Goal: Use online tool/utility: Use online tool/utility

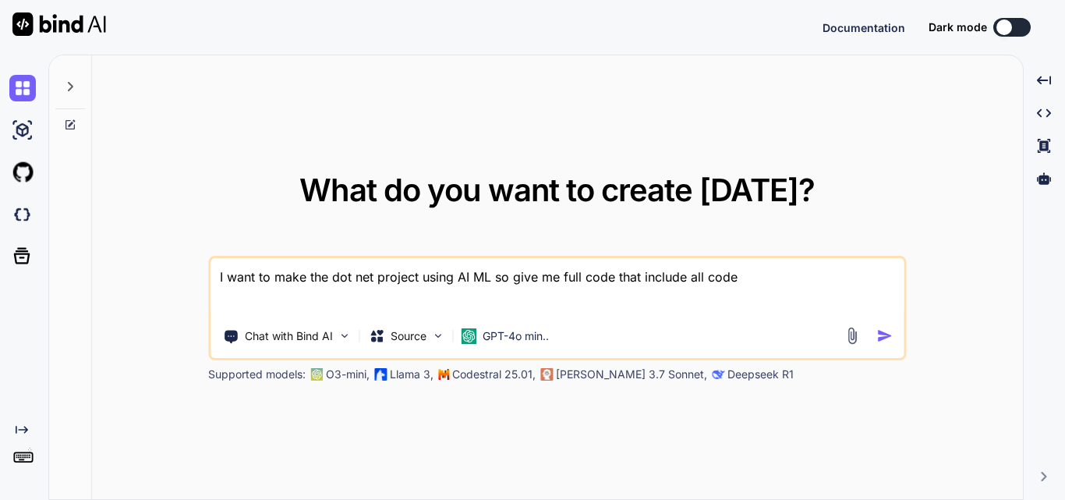
drag, startPoint x: 757, startPoint y: 281, endPoint x: 204, endPoint y: 256, distance: 553.1
click at [204, 256] on div "What do you want to create [DATE]? I want to make the dot net project using AI …" at bounding box center [557, 277] width 931 height 445
type textarea "x"
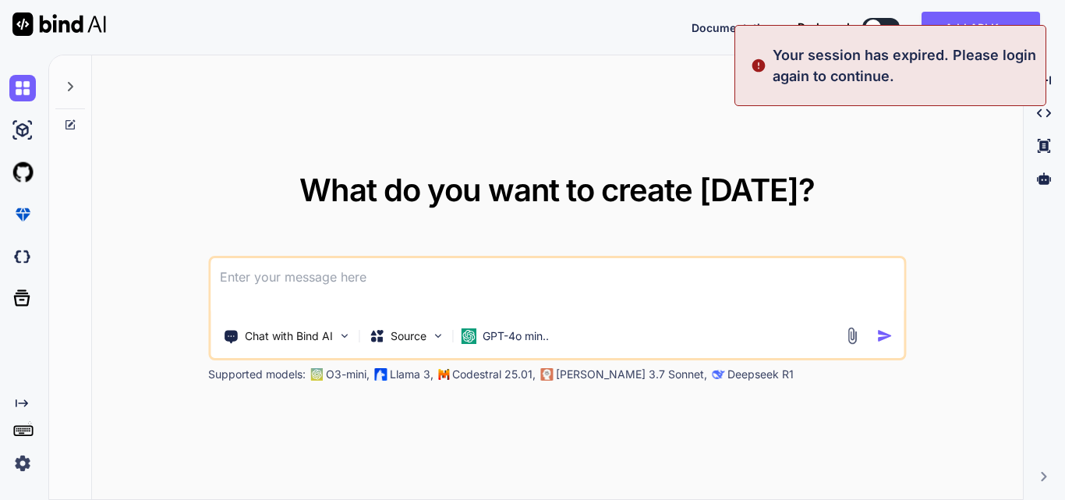
type textarea "x"
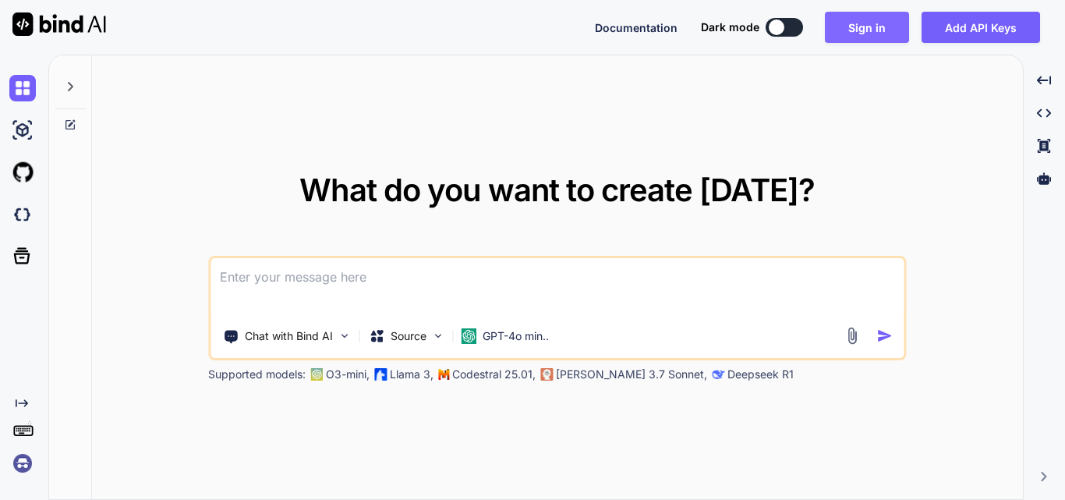
click at [878, 23] on button "Sign in" at bounding box center [867, 27] width 84 height 31
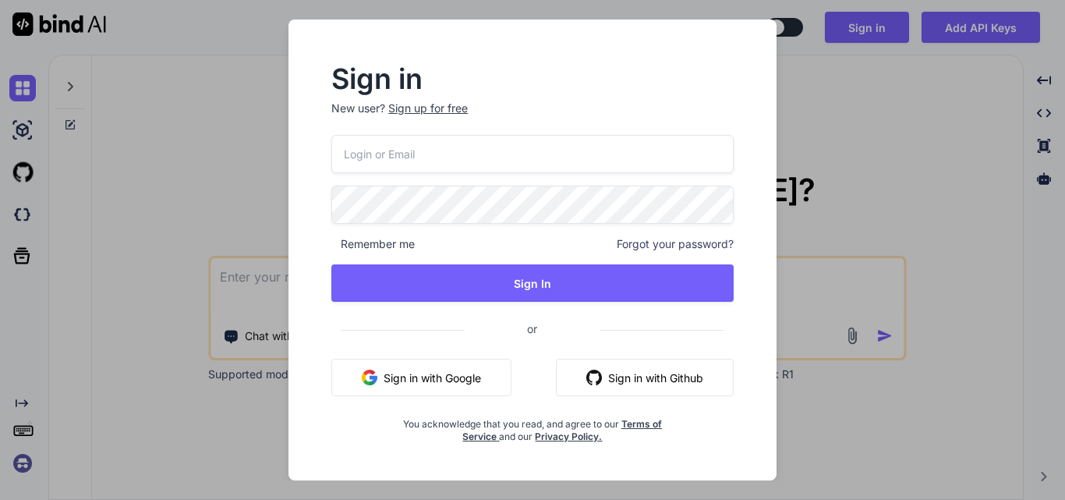
type input "[EMAIL_ADDRESS][DOMAIN_NAME]"
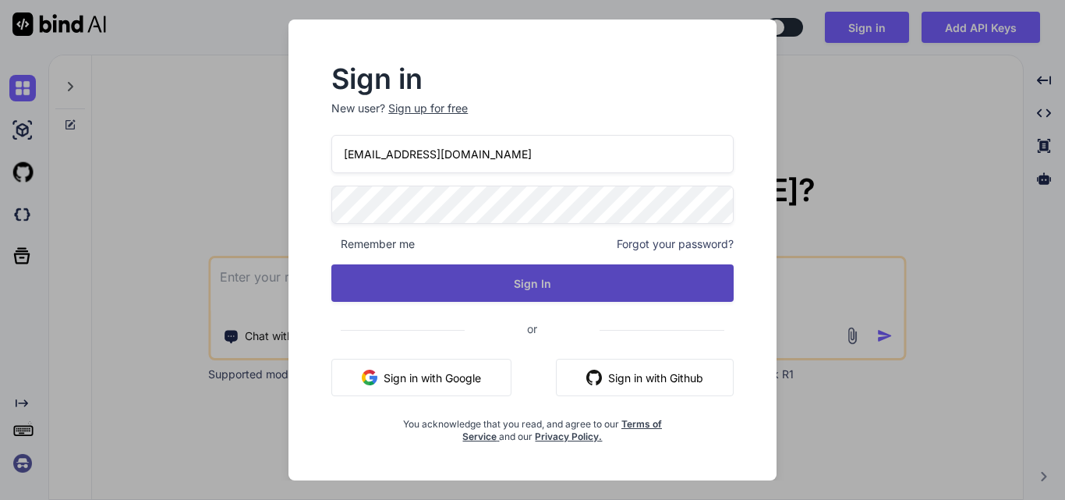
click at [489, 287] on button "Sign In" at bounding box center [532, 282] width 402 height 37
click at [553, 281] on button "Sign In" at bounding box center [532, 282] width 402 height 37
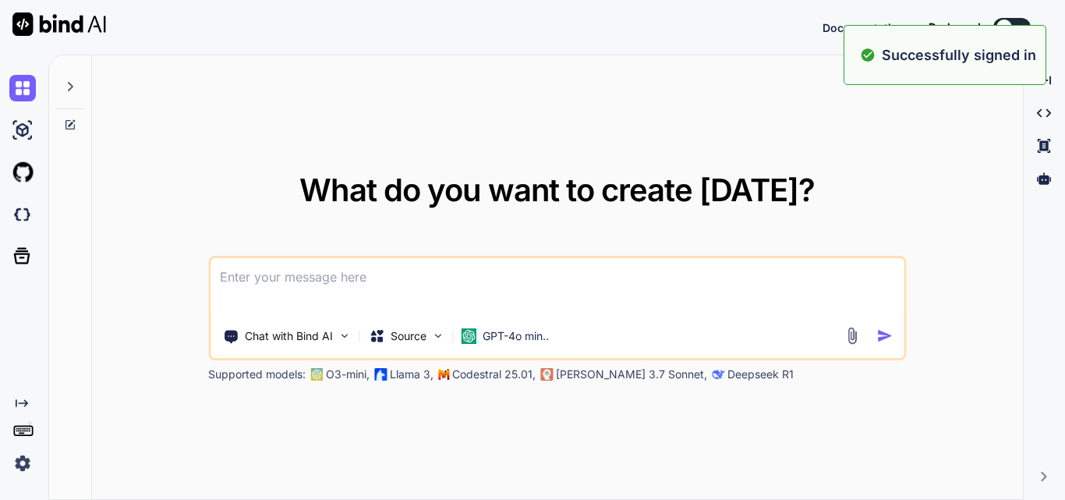
click at [295, 281] on textarea at bounding box center [556, 287] width 693 height 58
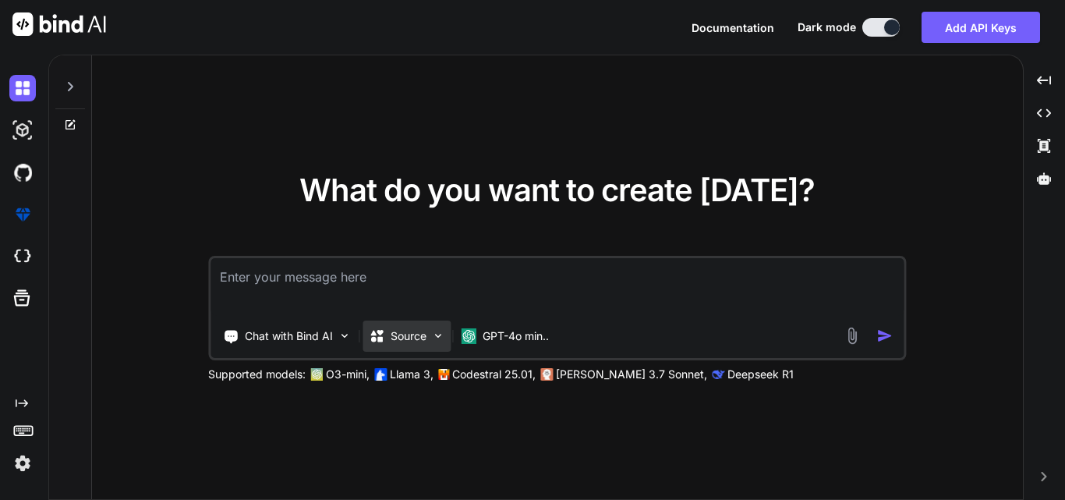
click at [438, 337] on img at bounding box center [437, 335] width 13 height 13
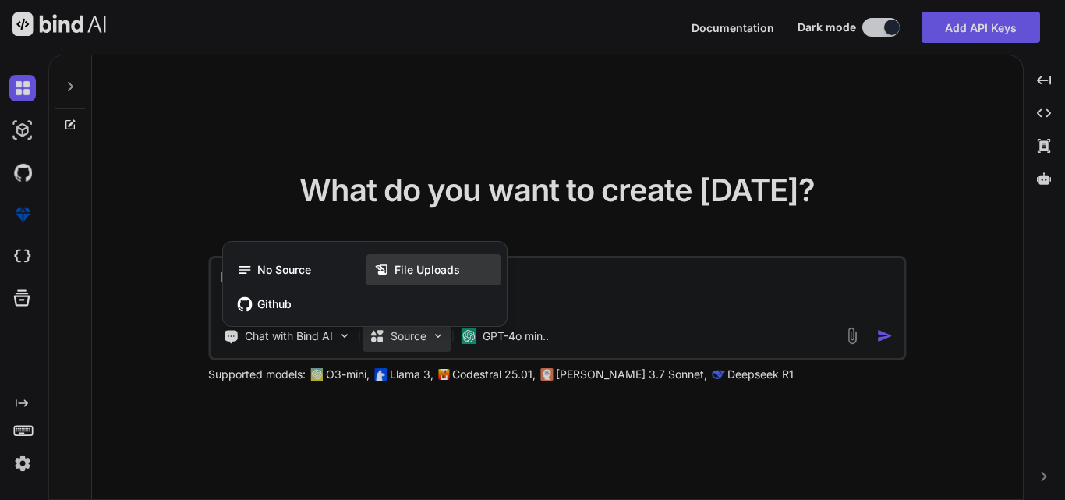
click at [429, 273] on span "File Uploads" at bounding box center [426, 270] width 65 height 16
type textarea "x"
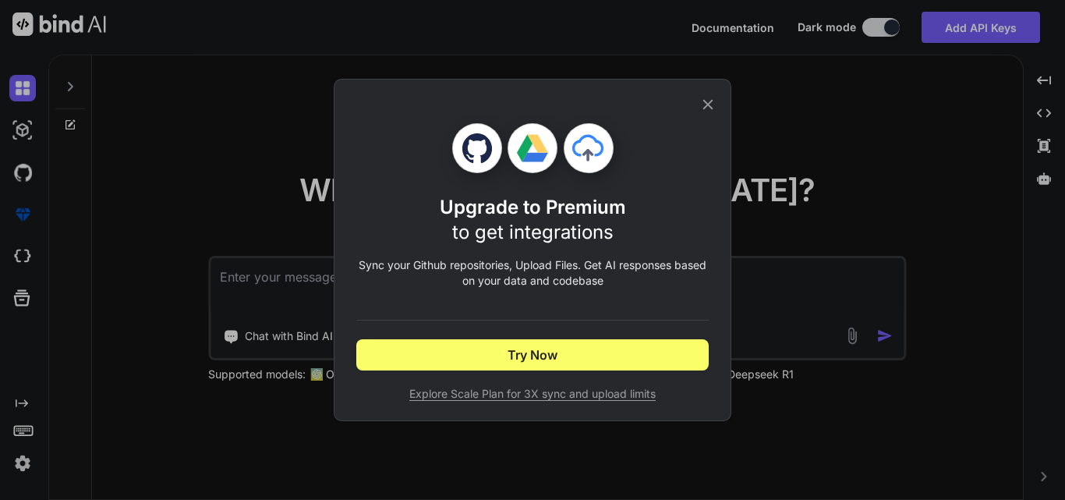
click at [584, 156] on icon at bounding box center [590, 152] width 75 height 75
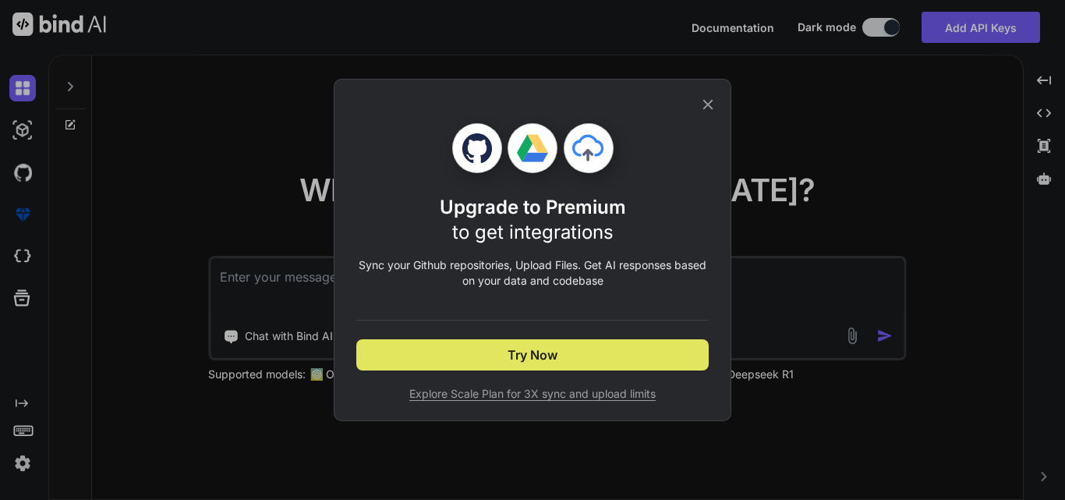
click at [549, 359] on span "Try Now" at bounding box center [532, 354] width 50 height 19
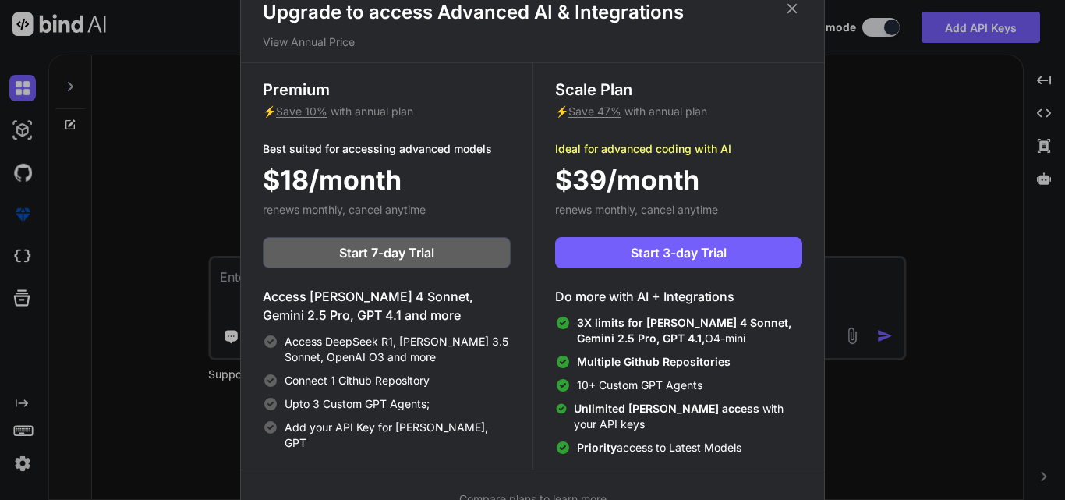
click at [791, 9] on icon at bounding box center [792, 8] width 10 height 10
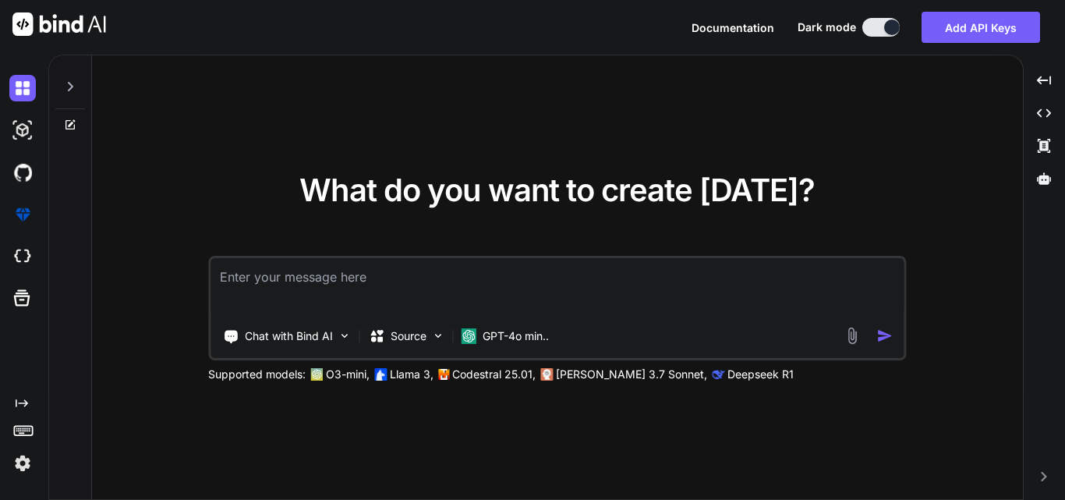
click at [327, 285] on textarea at bounding box center [556, 287] width 693 height 58
click at [330, 277] on textarea at bounding box center [556, 287] width 693 height 58
click at [282, 277] on textarea at bounding box center [556, 287] width 693 height 58
paste textarea "public async Task<ResponseModel> GetGuestInformation(string RoomNumber, string …"
type textarea "public async Task<ResponseModel> GetGuestInformation(string RoomNumber, string …"
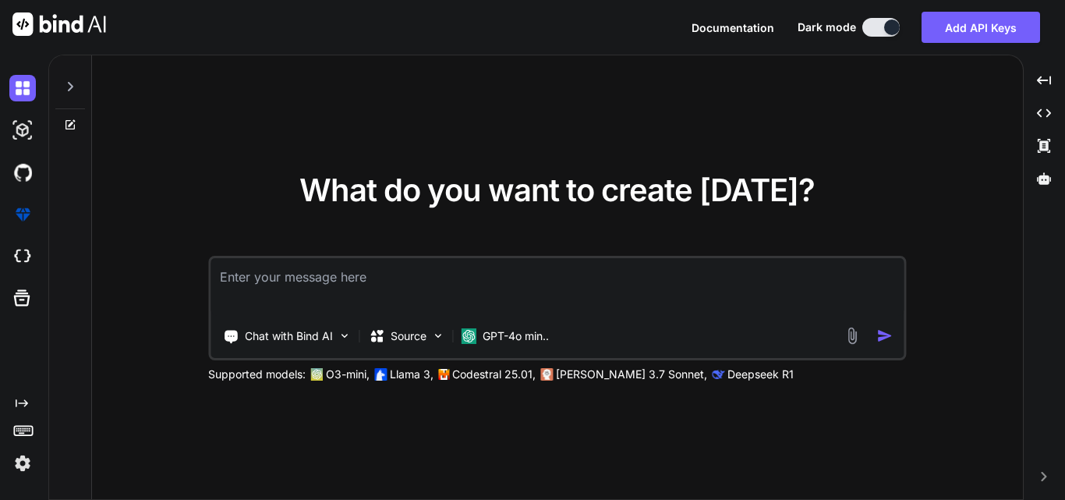
type textarea "x"
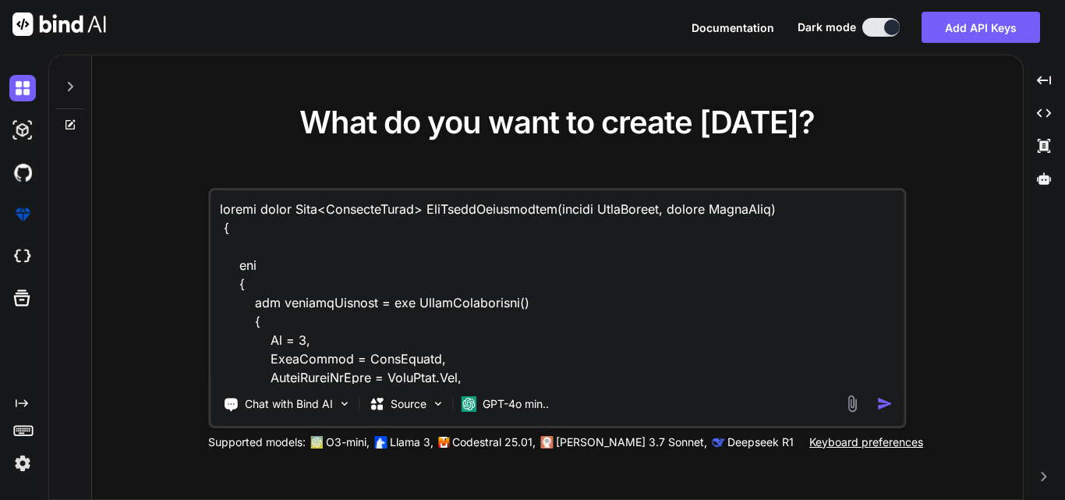
scroll to position [694, 0]
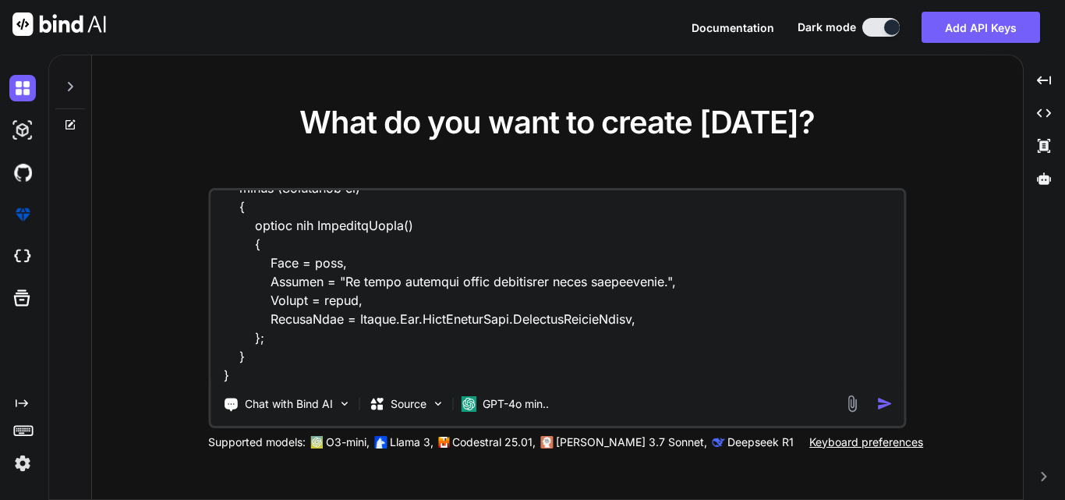
type textarea "public async Task<ResponseModel> GetGuestInformation(string RoomNumber, string …"
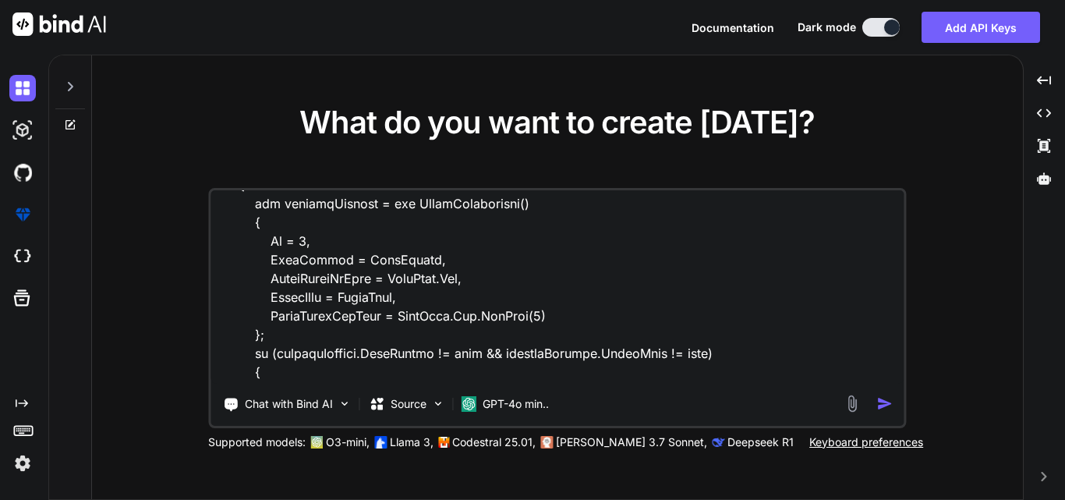
scroll to position [0, 0]
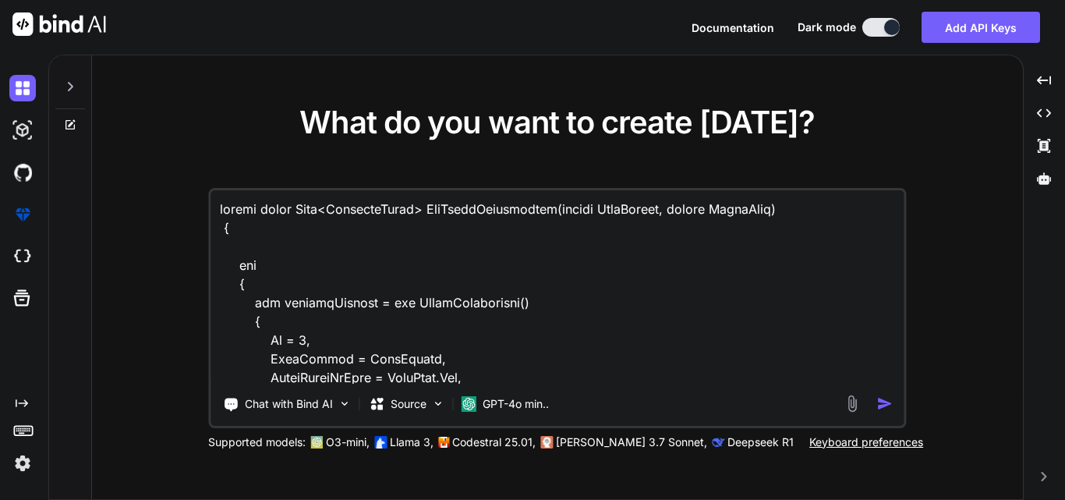
click at [220, 210] on textarea at bounding box center [556, 286] width 693 height 193
type textarea "x"
type textarea "M public async Task<ResponseModel> GetGuestInformation(string RoomNumber, strin…"
type textarea "x"
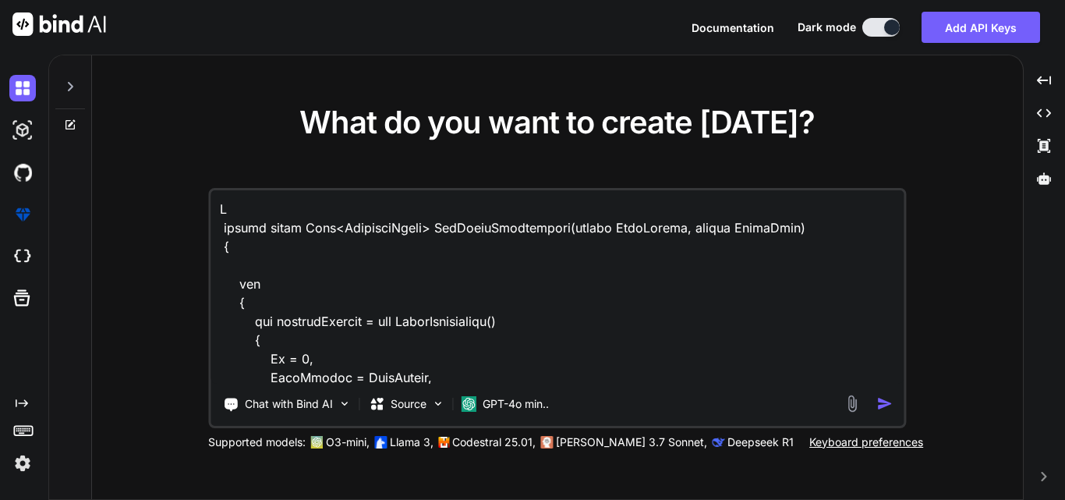
type textarea "Mo public async Task<ResponseModel> GetGuestInformation(string RoomNumber, stri…"
type textarea "x"
type textarea "Mod public async Task<ResponseModel> GetGuestInformation(string RoomNumber, str…"
type textarea "x"
type textarea "Modi public async Task<ResponseModel> GetGuestInformation(string RoomNumber, st…"
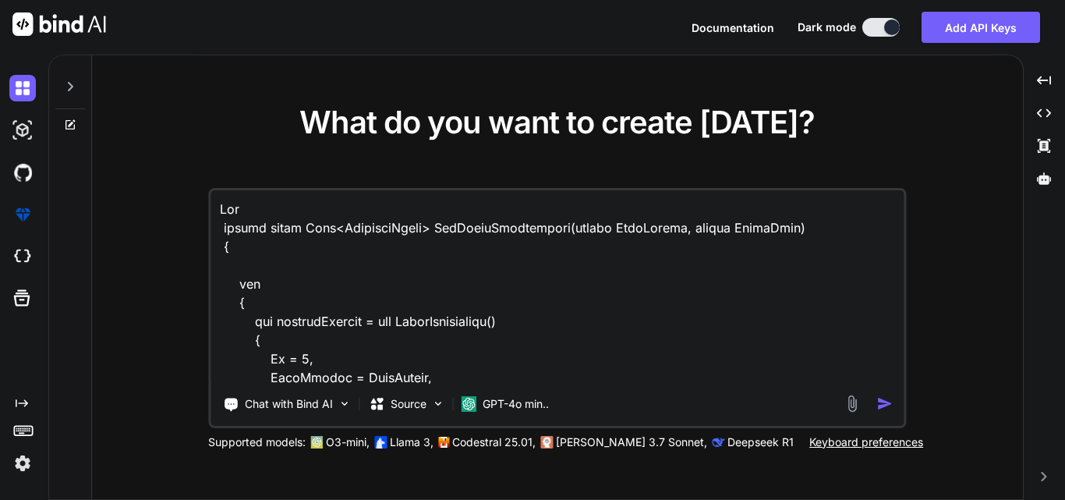
type textarea "x"
type textarea "Modif public async Task<ResponseModel> GetGuestInformation(string RoomNumber, s…"
type textarea "x"
type textarea "Modify public async Task<ResponseModel> GetGuestInformation(string RoomNumber, …"
type textarea "x"
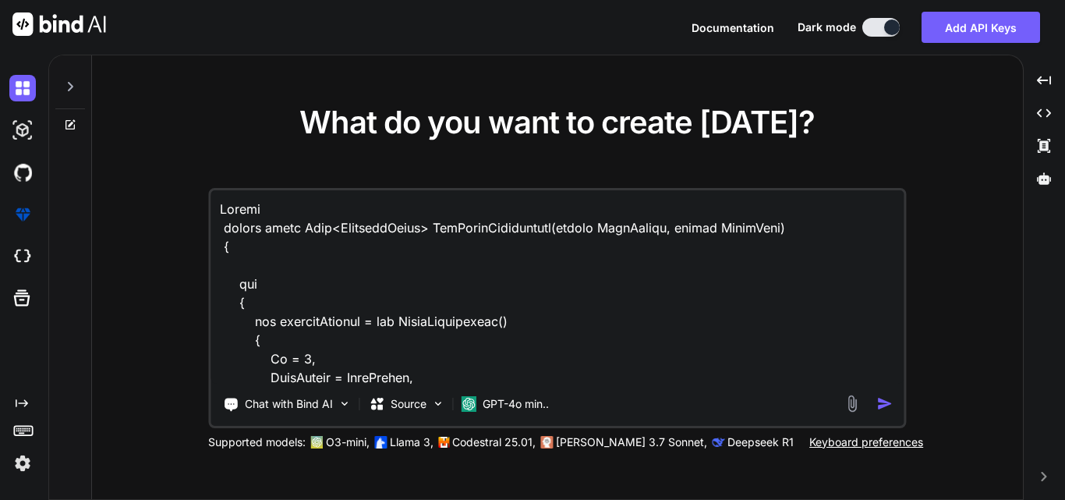
type textarea "Modify public async Task<ResponseModel> GetGuestInformation(string RoomNumber, …"
type textarea "x"
type textarea "Modify ty public async Task<ResponseModel> GetGuestInformation(string RoomNumbe…"
type textarea "x"
type textarea "Modify tyh public async Task<ResponseModel> GetGuestInformation(string RoomNumb…"
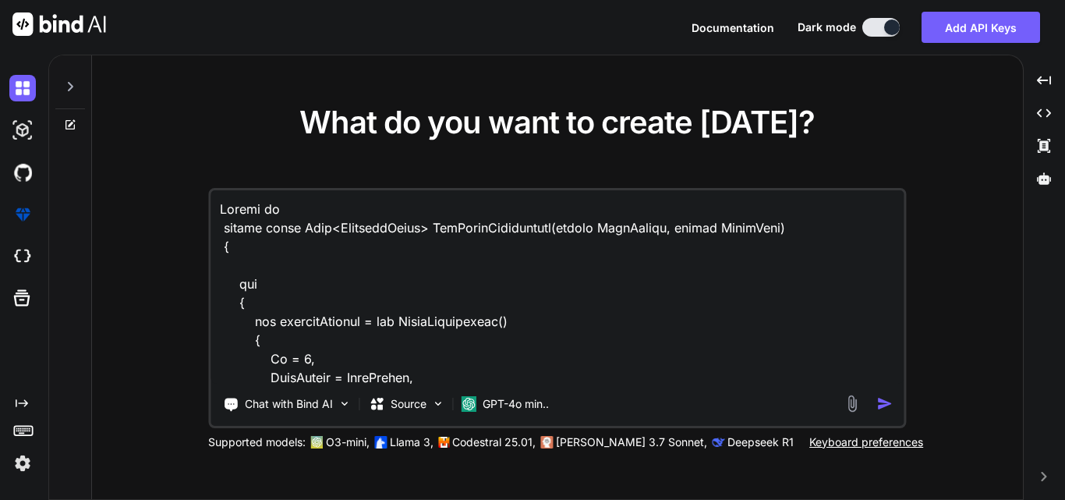
type textarea "x"
type textarea "Modify tyhe public async Task<ResponseModel> GetGuestInformation(string RoomNum…"
type textarea "x"
type textarea "Modify tyh public async Task<ResponseModel> GetGuestInformation(string RoomNumb…"
type textarea "x"
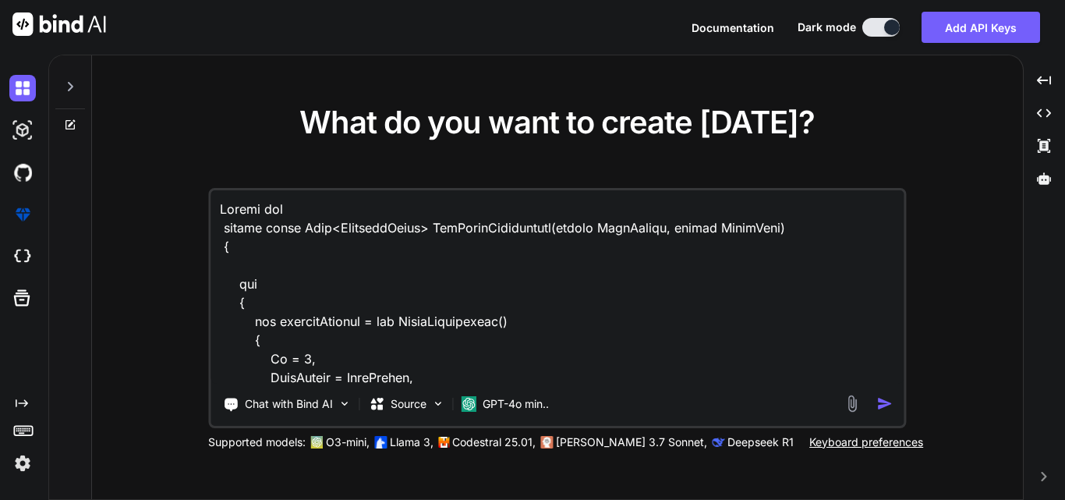
type textarea "Modify ty public async Task<ResponseModel> GetGuestInformation(string RoomNumbe…"
type textarea "x"
type textarea "Modify t public async Task<ResponseModel> GetGuestInformation(string RoomNumber…"
type textarea "x"
type textarea "Modify th public async Task<ResponseModel> GetGuestInformation(string RoomNumbe…"
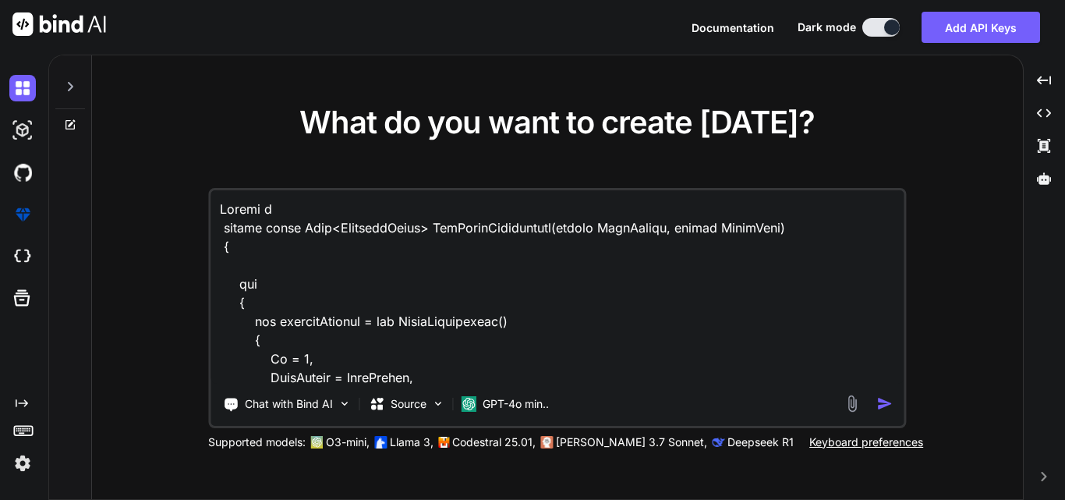
type textarea "x"
type textarea "Modify the public async Task<ResponseModel> GetGuestInformation(string RoomNumb…"
type textarea "x"
type textarea "Modify the public async Task<ResponseModel> GetGuestInformation(string RoomNumb…"
type textarea "x"
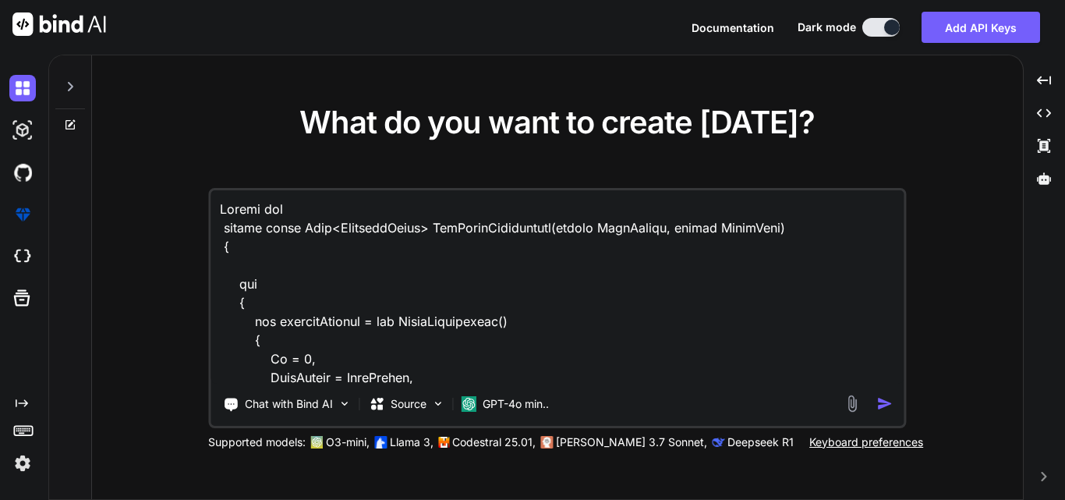
type textarea "Modify the c public async Task<ResponseModel> GetGuestInformation(string RoomNu…"
type textarea "x"
type textarea "Modify the cg public async Task<ResponseModel> GetGuestInformation(string RoomN…"
type textarea "x"
type textarea "Modify the c public async Task<ResponseModel> GetGuestInformation(string RoomNu…"
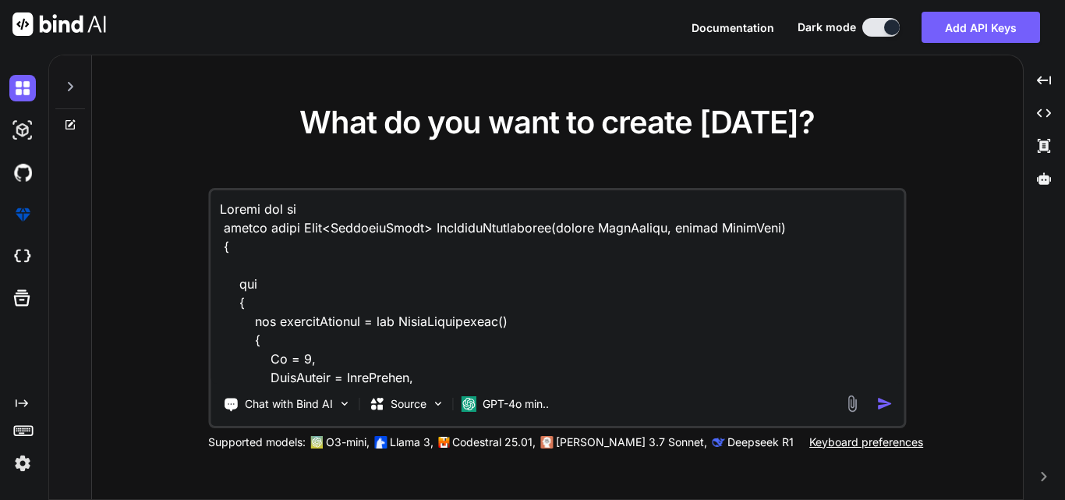
type textarea "x"
type textarea "Modify the public async Task<ResponseModel> GetGuestInformation(string RoomNumb…"
type textarea "x"
type textarea "Modify the g public async Task<ResponseModel> GetGuestInformation(string RoomNu…"
type textarea "x"
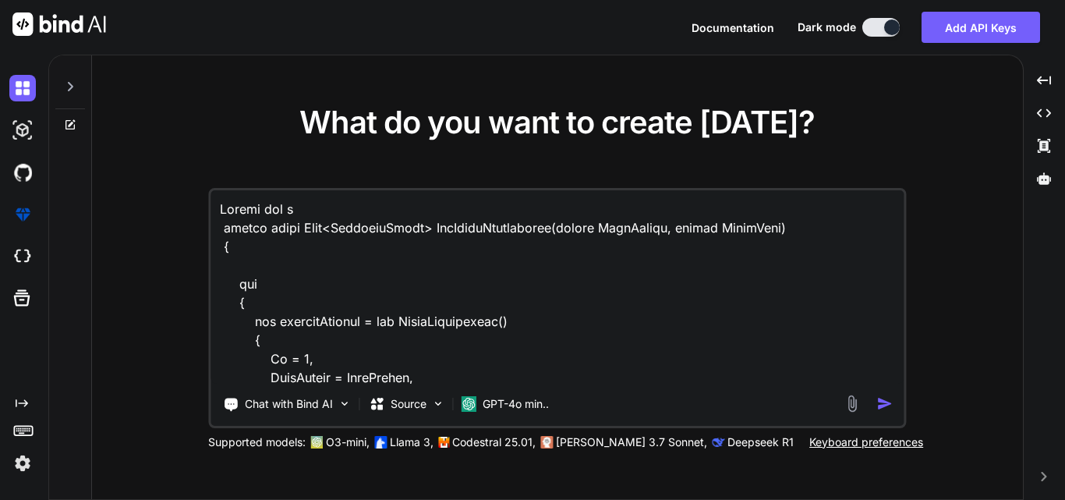
type textarea "Modify the gi public async Task<ResponseModel> GetGuestInformation(string RoomN…"
type textarea "x"
type textarea "Modify the giv public async Task<ResponseModel> GetGuestInformation(string Room…"
type textarea "x"
type textarea "Modify the give public async Task<ResponseModel> GetGuestInformation(string Roo…"
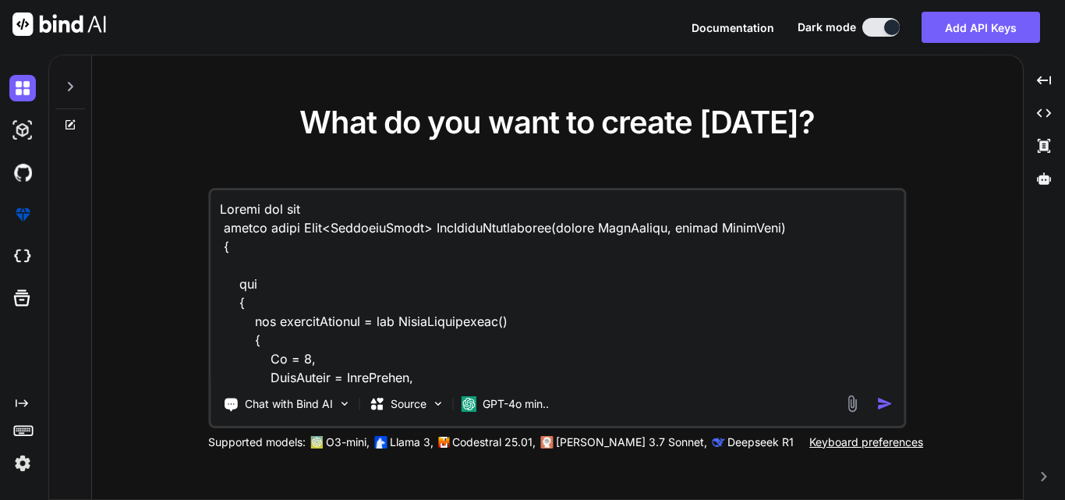
type textarea "x"
type textarea "Modify the given public async Task<ResponseModel> GetGuestInformation(string Ro…"
type textarea "x"
type textarea "Modify the given public async Task<ResponseModel> GetGuestInformation(string Ro…"
type textarea "x"
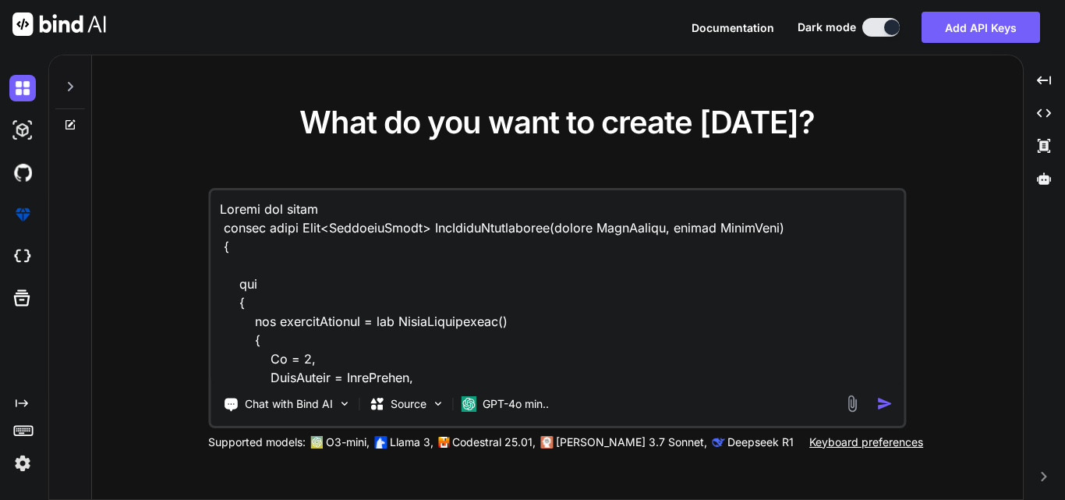
type textarea "Modify the given c public async Task<ResponseModel> GetGuestInformation(string …"
type textarea "x"
type textarea "Modify the given co public async Task<ResponseModel> GetGuestInformation(string…"
type textarea "x"
type textarea "Modify the given cod public async Task<ResponseModel> GetGuestInformation(strin…"
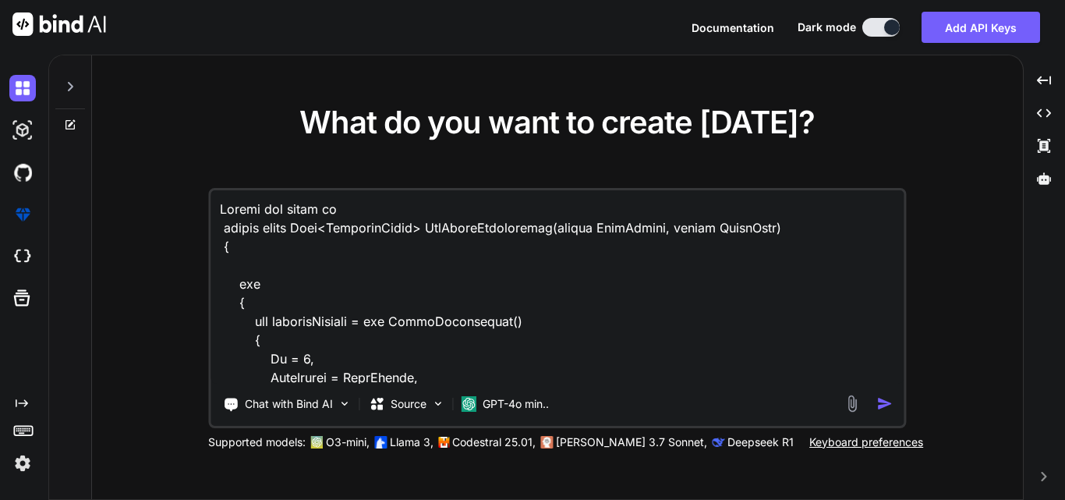
type textarea "x"
type textarea "Modify the given code public async Task<ResponseModel> GetGuestInformation(stri…"
type textarea "x"
type textarea "Modify the given code public async Task<ResponseModel> GetGuestInformation(stri…"
type textarea "x"
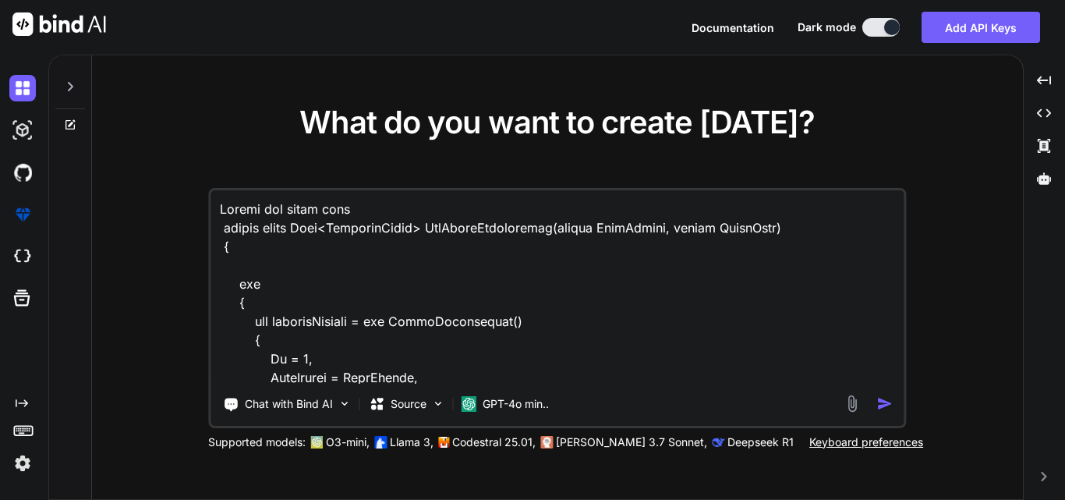
type textarea "Modify the given code f public async Task<ResponseModel> GetGuestInformation(st…"
type textarea "x"
type textarea "Modify the given code fo public async Task<ResponseModel> GetGuestInformation(s…"
type textarea "x"
type textarea "Modify the given code for public async Task<ResponseModel> GetGuestInformation(…"
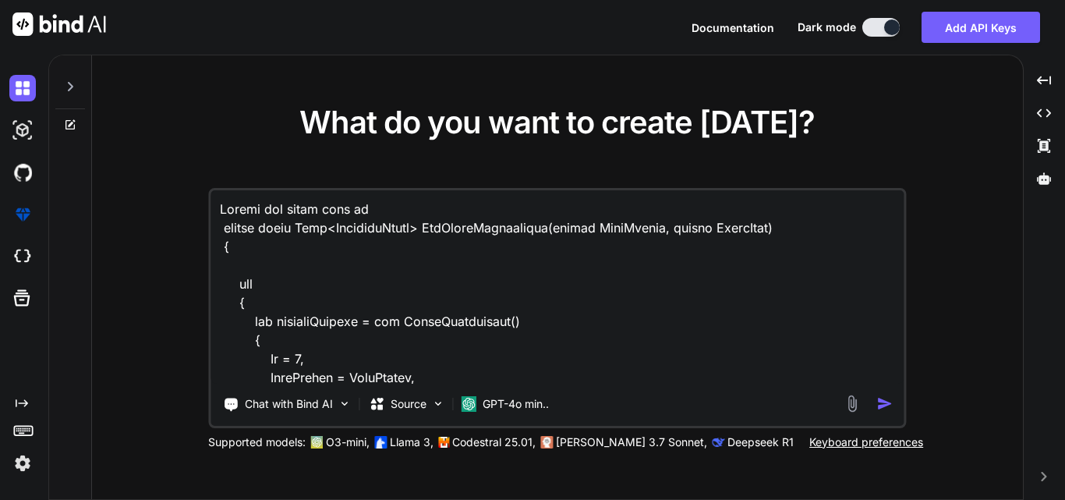
type textarea "x"
type textarea "Modify the given code for public async Task<ResponseModel> GetGuestInformation(…"
type textarea "x"
type textarea "Modify the given code for g public async Task<ResponseModel> GetGuestInformatio…"
type textarea "x"
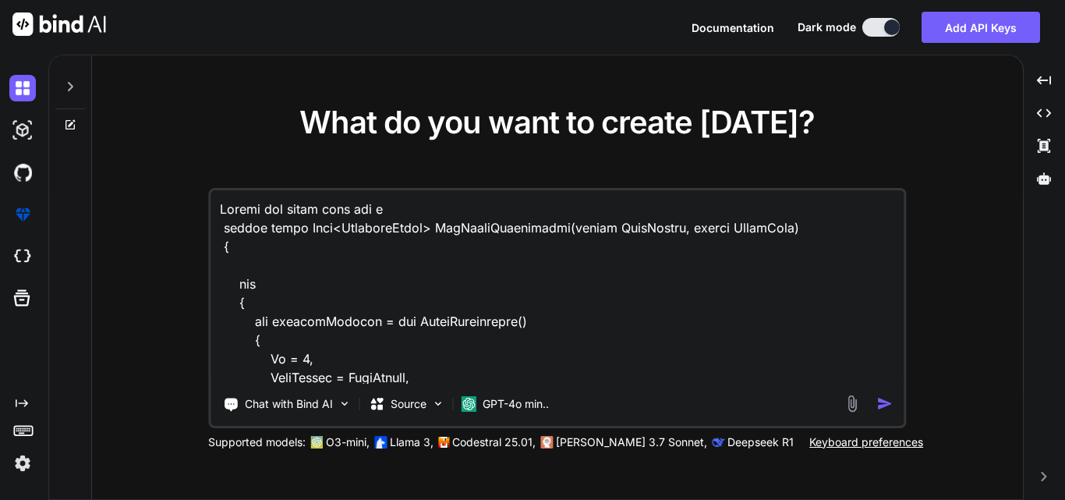
type textarea "Modify the given code for gi public async Task<ResponseModel> GetGuestInformati…"
type textarea "x"
type textarea "Modify the given code for giv public async Task<ResponseModel> GetGuestInformat…"
type textarea "x"
type textarea "Modify the given code for give public async Task<ResponseModel> GetGuestInforma…"
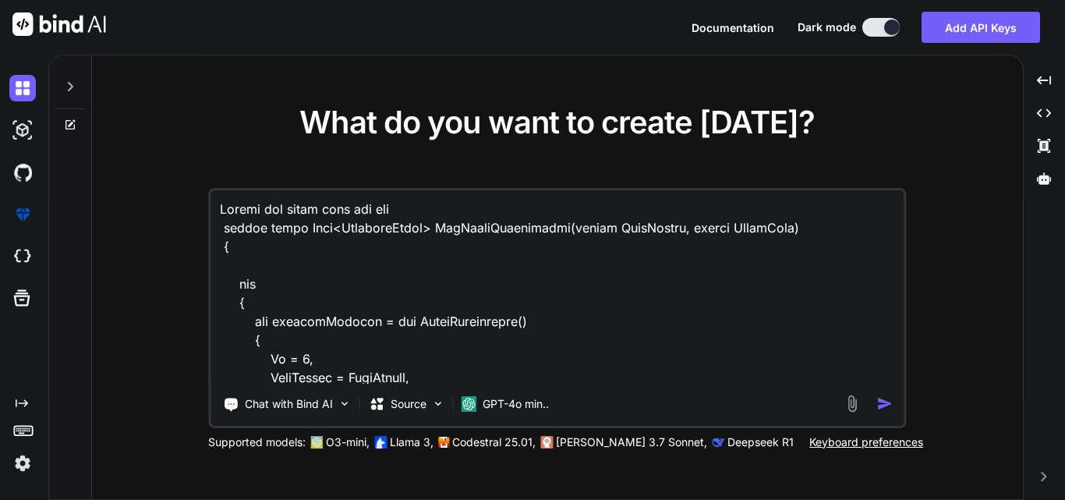
type textarea "x"
type textarea "Modify the given code for given public async Task<ResponseModel> GetGuestInform…"
type textarea "x"
type textarea "Modify the given code for given public async Task<ResponseModel> GetGuestInform…"
type textarea "x"
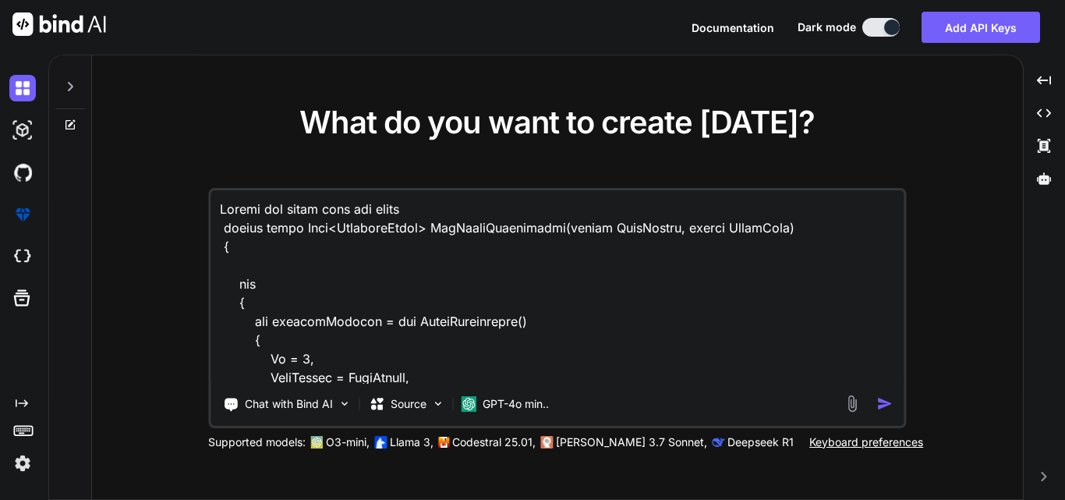
type textarea "Modify the given code for given c public async Task<ResponseModel> GetGuestInfo…"
type textarea "x"
type textarea "Modify the given code for given co public async Task<ResponseModel> GetGuestInf…"
type textarea "x"
type textarea "Modify the given code for given con public async Task<ResponseModel> GetGuestIn…"
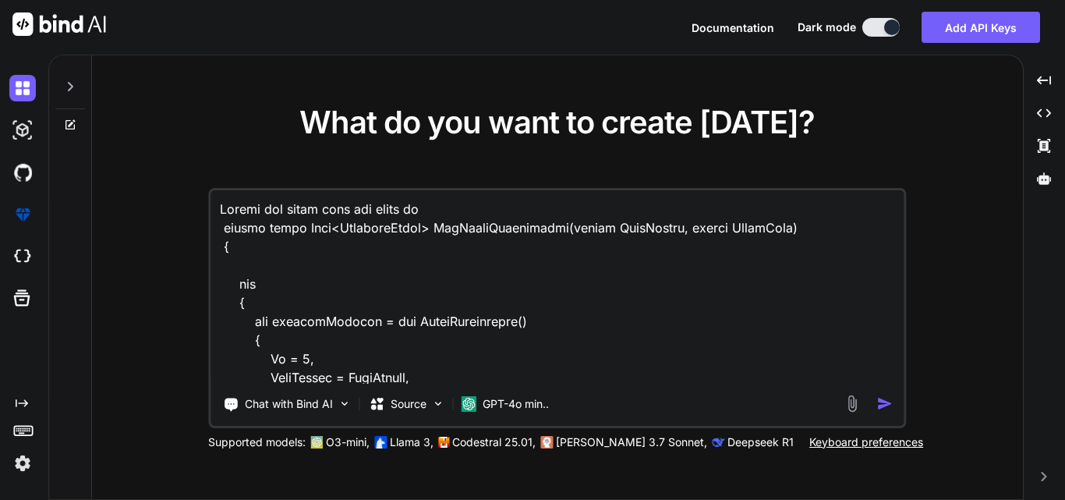
type textarea "x"
type textarea "Modify the given code for given cond public async Task<ResponseModel> GetGuestI…"
type textarea "x"
type textarea "Modify the given code for given condi public async Task<ResponseModel> GetGuest…"
type textarea "x"
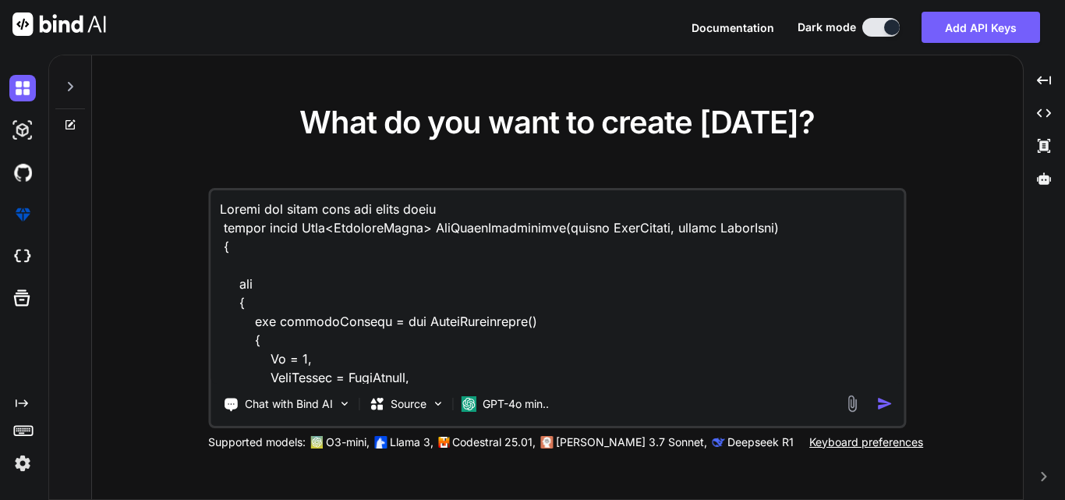
type textarea "Modify the given code for given [PERSON_NAME] public async Task<ResponseModel> …"
type textarea "x"
type textarea "Modify the given code for given conditoi public async Task<ResponseModel> GetGu…"
type textarea "x"
type textarea "Modify the given code for given conditoin public async Task<ResponseModel> GetG…"
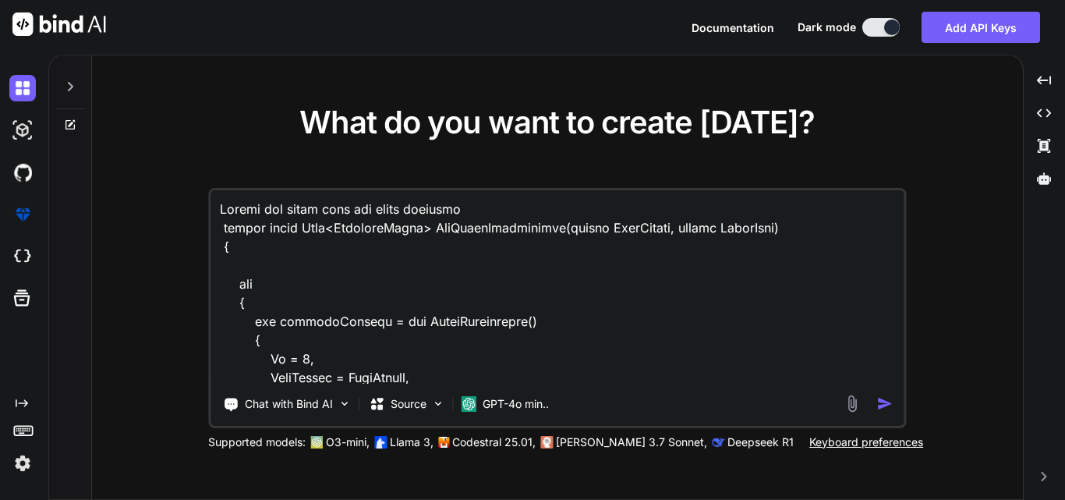
type textarea "x"
type textarea "Modify the given code for given conditoin public async Task<ResponseModel> GetG…"
type textarea "x"
type textarea "Modify the given code for given conditoin public async Task<ResponseModel> GetG…"
type textarea "x"
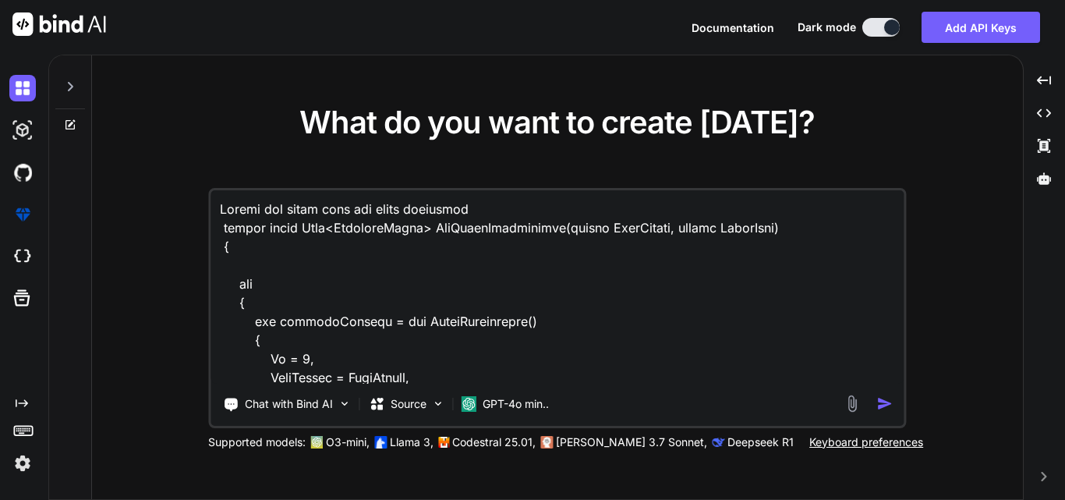
type textarea "Modify the given code for given conditoi public async Task<ResponseModel> GetGu…"
type textarea "x"
type textarea "Modify the given code for given condito public async Task<ResponseModel> GetGue…"
type textarea "x"
type textarea "Modify the given code for given [PERSON_NAME] public async Task<ResponseModel> …"
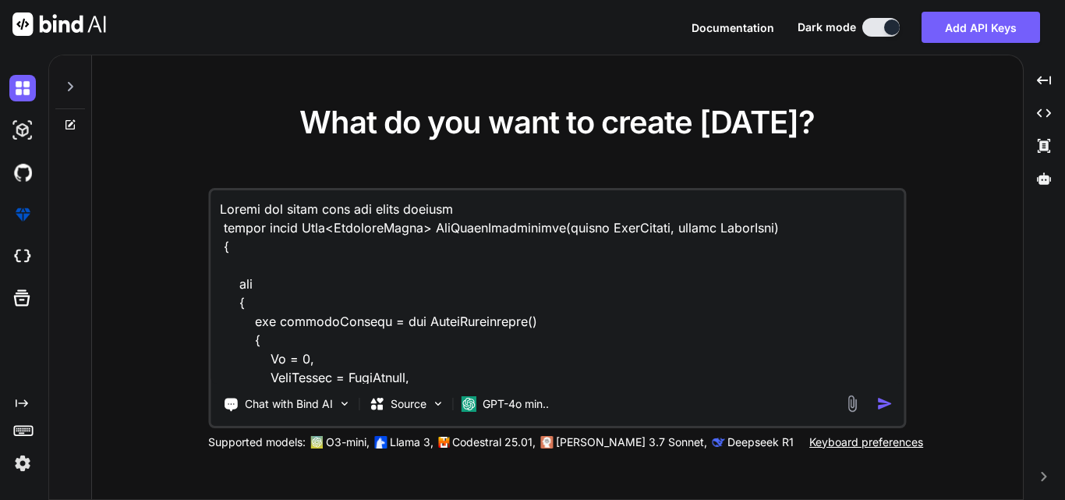
type textarea "x"
type textarea "Modify the given code for given conditui public async Task<ResponseModel> GetGu…"
type textarea "x"
type textarea "Modify the given code for given conditu public async Task<ResponseModel> GetGue…"
type textarea "x"
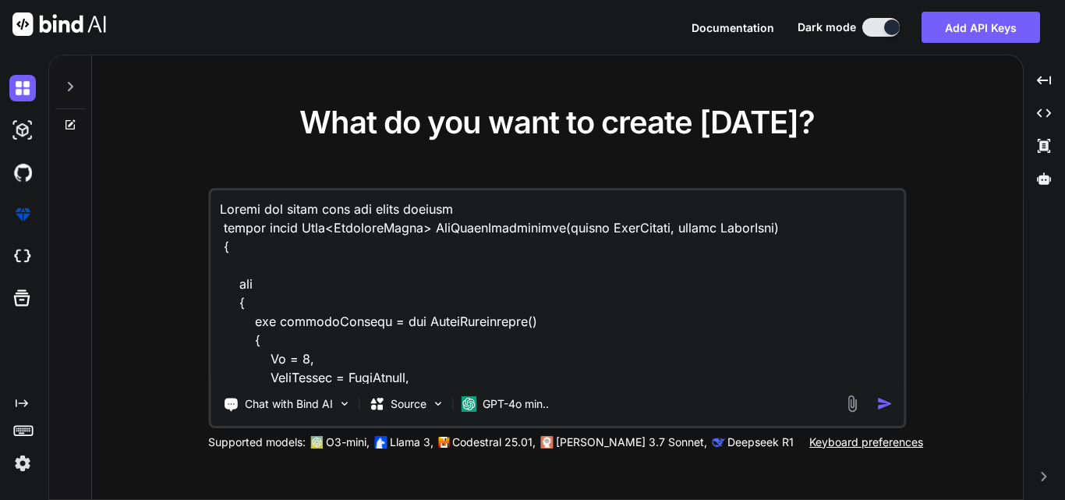
type textarea "Modify the given code for given [PERSON_NAME] public async Task<ResponseModel> …"
type textarea "x"
type textarea "Modify the given code for given conditi public async Task<ResponseModel> GetGue…"
type textarea "x"
type textarea "Modify the given code for given conditio public async Task<ResponseModel> GetGu…"
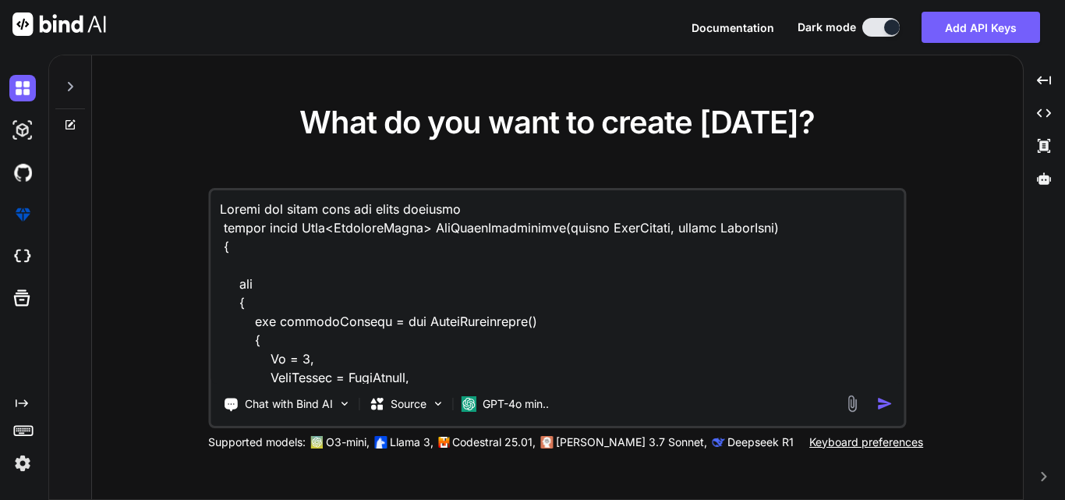
type textarea "x"
type textarea "Modify the given code for given condition public async Task<ResponseModel> GetG…"
type textarea "x"
type textarea "Modify the given code for given condition public async Task<ResponseModel> GetG…"
type textarea "x"
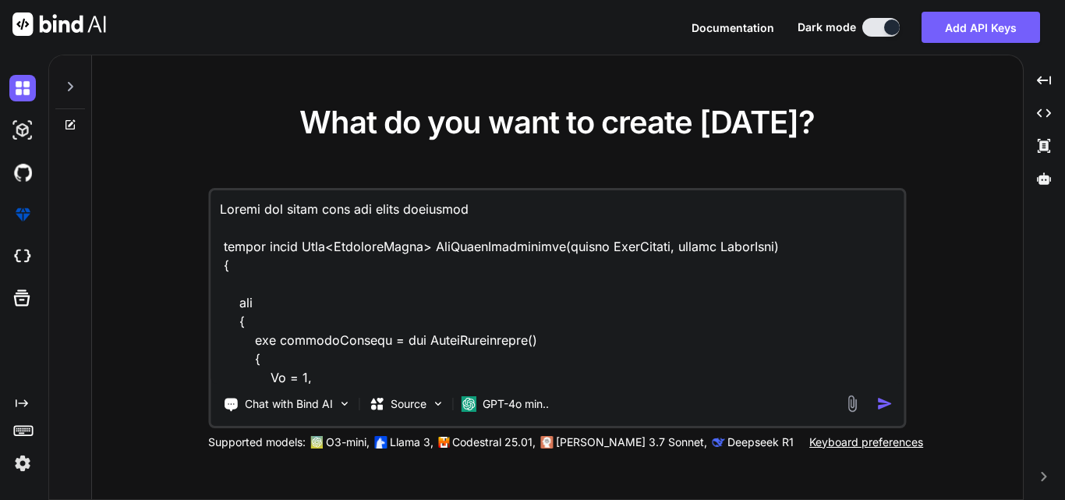
type textarea "Modify the given code for given condition [ public async Task<ResponseModel> Ge…"
type textarea "x"
paste textarea "prefix is 50 for 4 digit room number and 500 for 3 digit room number"
type textarea "Modify the given code for given condition [prefix is 50 for 4 digit room number…"
type textarea "x"
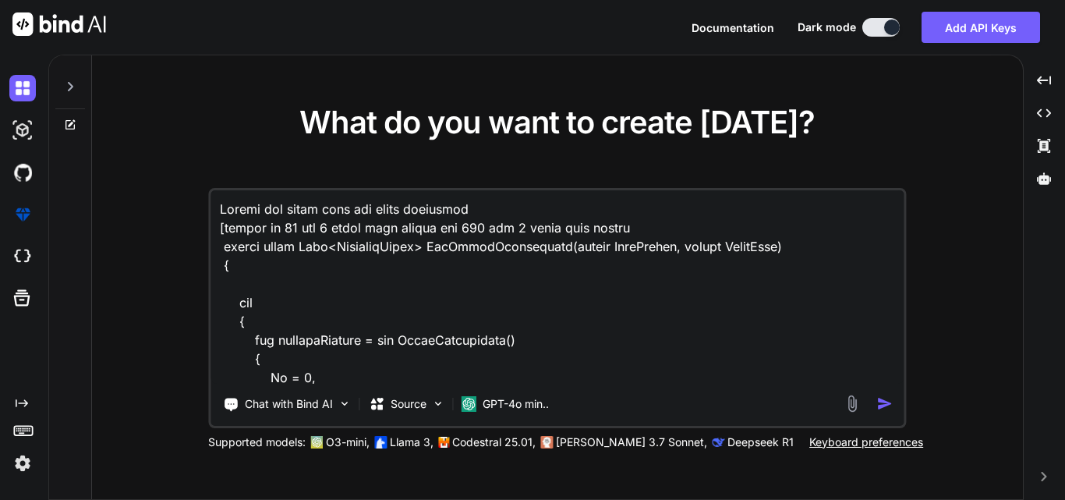
type textarea "Modify the given code for given condition [prefix is 50 for 4 digit room number…"
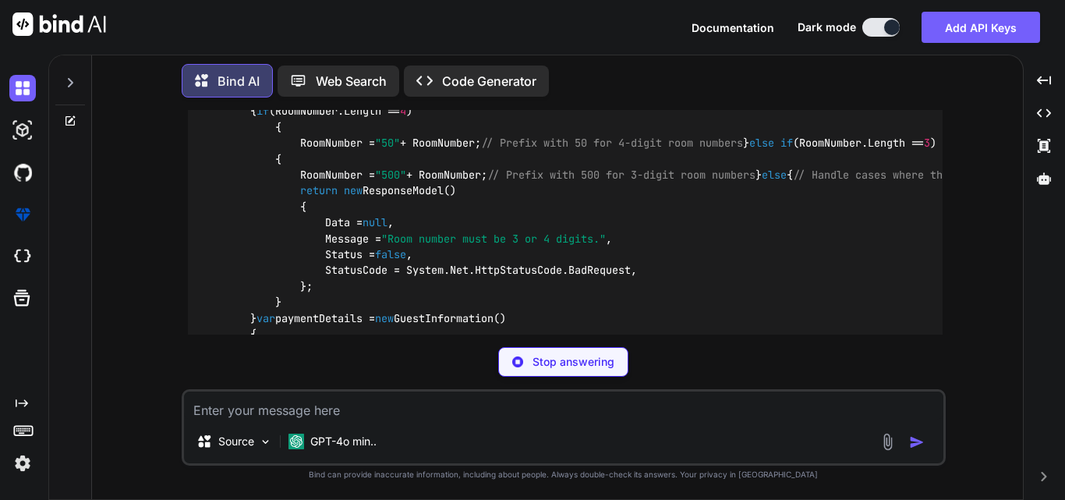
scroll to position [569, 0]
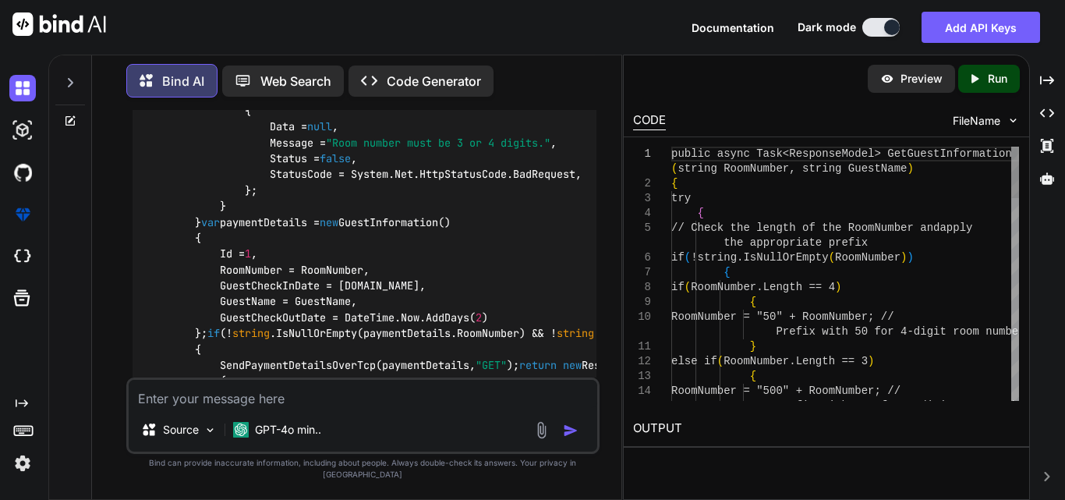
type textarea "x"
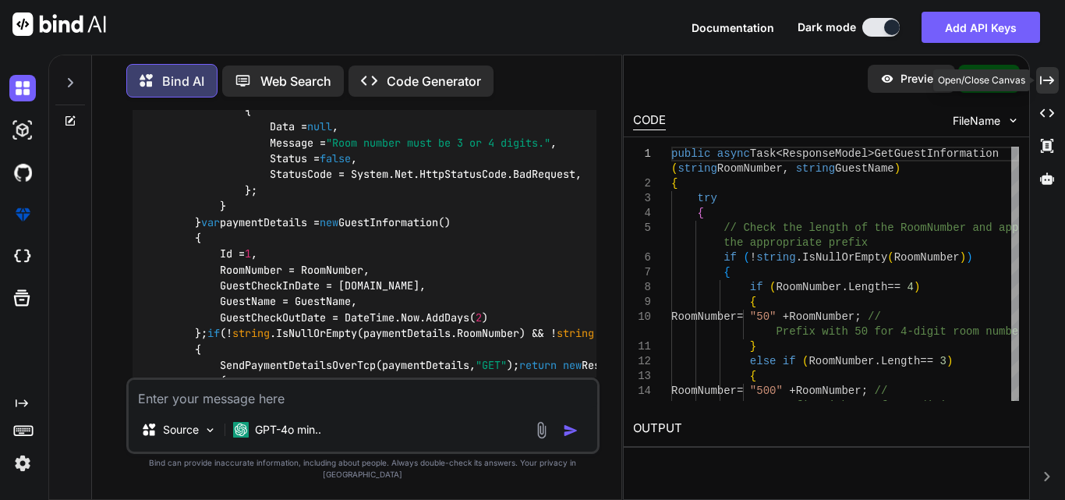
click at [1046, 79] on icon "Created with Pixso." at bounding box center [1047, 80] width 14 height 14
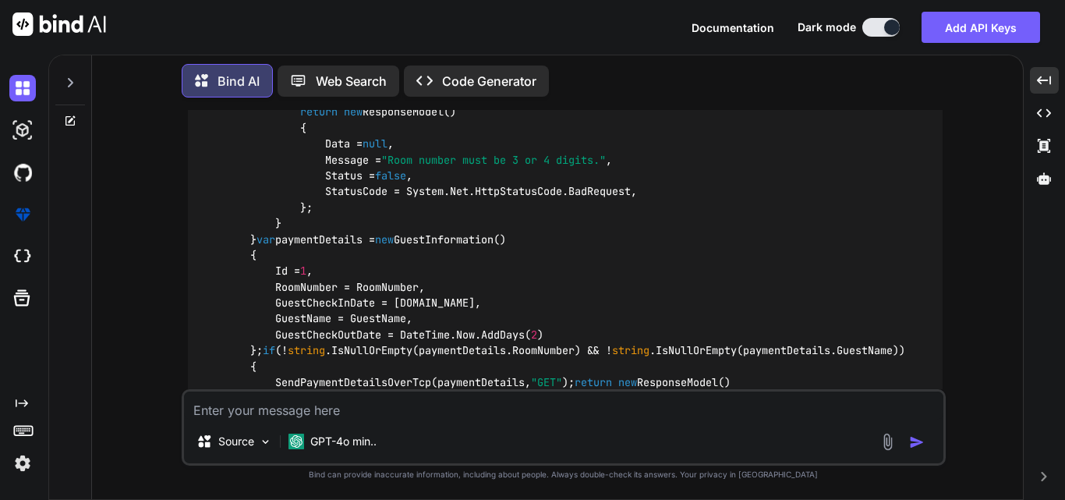
scroll to position [135, 0]
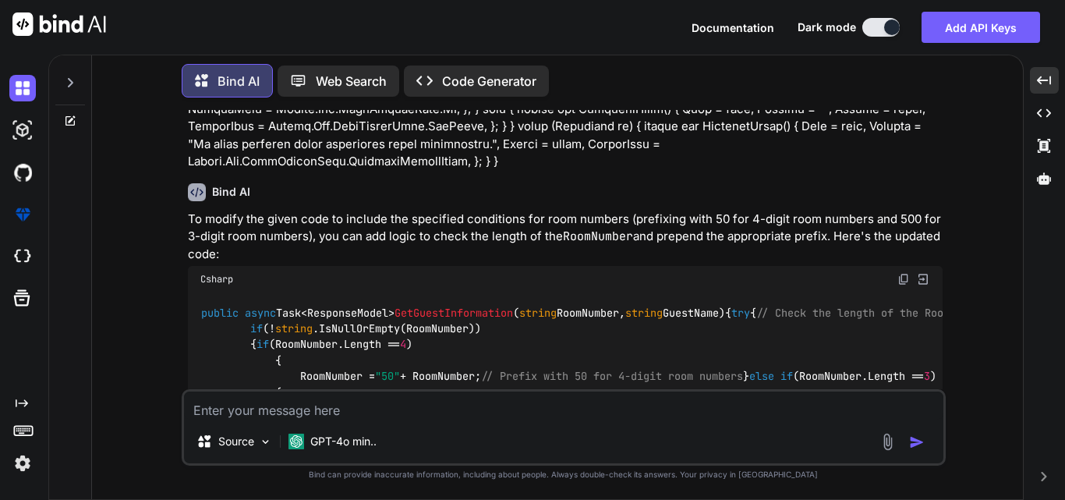
click at [906, 279] on img at bounding box center [903, 279] width 12 height 12
